Goal: Task Accomplishment & Management: Complete application form

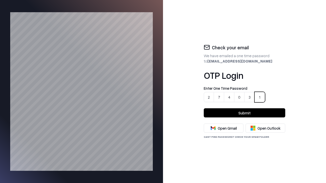
type input "******"
click at [244, 113] on button "Submit" at bounding box center [244, 112] width 81 height 9
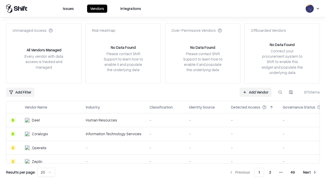
click at [256, 92] on link "Add Vendor" at bounding box center [256, 92] width 32 height 9
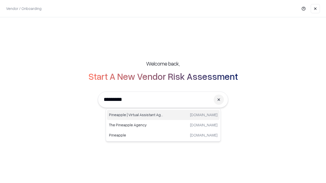
click at [163, 115] on div "Pineapple | Virtual Assistant Agency [DOMAIN_NAME]" at bounding box center [163, 115] width 113 height 10
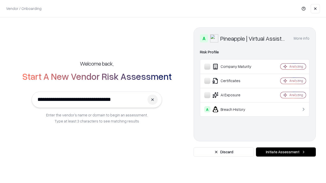
type input "**********"
click at [286, 152] on button "Initiate Assessment" at bounding box center [286, 152] width 60 height 9
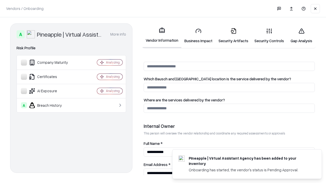
scroll to position [264, 0]
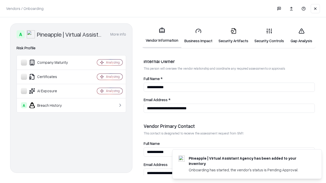
click at [197, 36] on link "Business Impact" at bounding box center [198, 36] width 34 height 24
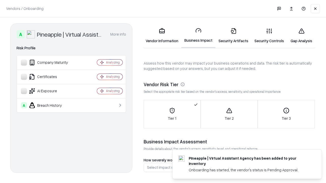
click at [230, 36] on link "Security Artifacts" at bounding box center [233, 36] width 36 height 24
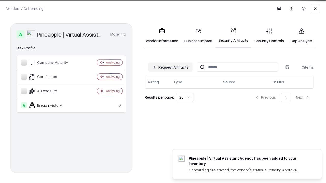
click at [171, 67] on button "Request Artifacts" at bounding box center [170, 67] width 44 height 9
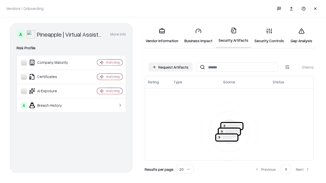
click at [171, 67] on button "Request Artifacts" at bounding box center [170, 67] width 44 height 9
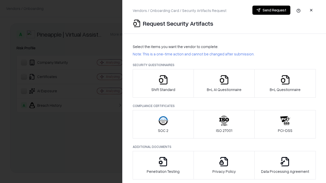
click at [163, 84] on icon "button" at bounding box center [163, 80] width 10 height 10
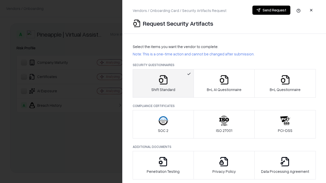
click at [271, 10] on button "Send Request" at bounding box center [271, 10] width 38 height 9
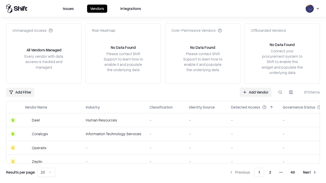
click at [280, 92] on button at bounding box center [279, 92] width 9 height 9
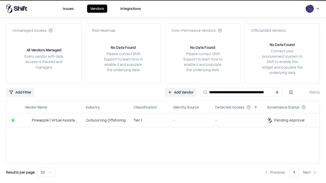
type input "**********"
click at [169, 120] on td "-" at bounding box center [190, 121] width 42 height 14
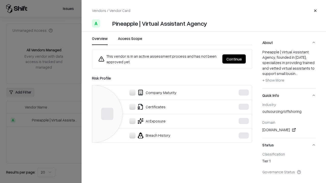
click at [234, 59] on button "Continue" at bounding box center [233, 58] width 23 height 9
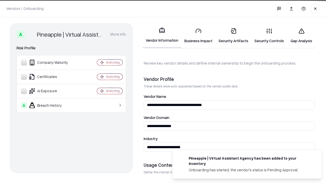
click at [230, 36] on link "Security Artifacts" at bounding box center [233, 36] width 36 height 24
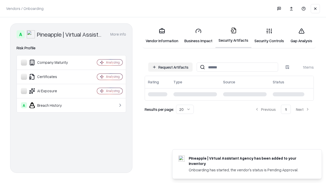
click at [299, 36] on link "Gap Analysis" at bounding box center [301, 36] width 29 height 24
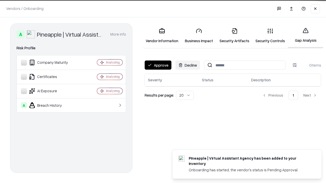
click at [158, 65] on button "Approve" at bounding box center [158, 65] width 27 height 9
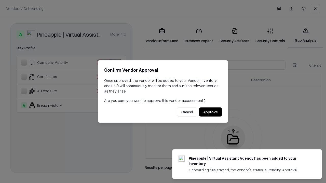
click at [211, 112] on button "Approve" at bounding box center [210, 112] width 23 height 9
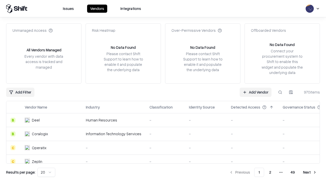
type input "**********"
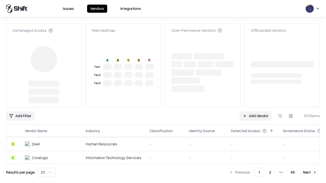
click at [256, 116] on link "Add Vendor" at bounding box center [256, 116] width 32 height 9
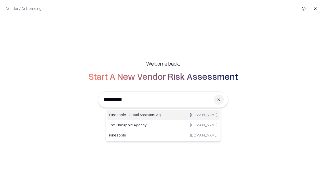
click at [163, 115] on div "Pineapple | Virtual Assistant Agency [DOMAIN_NAME]" at bounding box center [163, 115] width 113 height 10
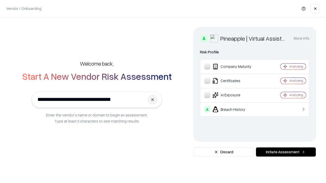
type input "**********"
click at [286, 152] on button "Initiate Assessment" at bounding box center [286, 152] width 60 height 9
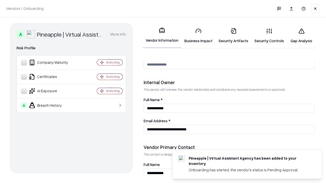
scroll to position [264, 0]
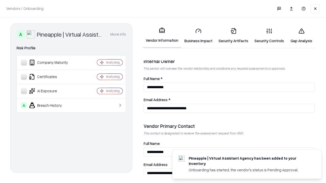
click at [299, 36] on link "Gap Analysis" at bounding box center [301, 36] width 29 height 24
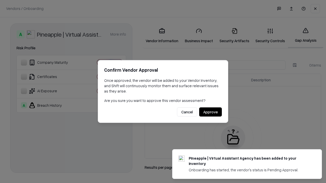
click at [211, 112] on button "Approve" at bounding box center [210, 112] width 23 height 9
